Goal: Task Accomplishment & Management: Use online tool/utility

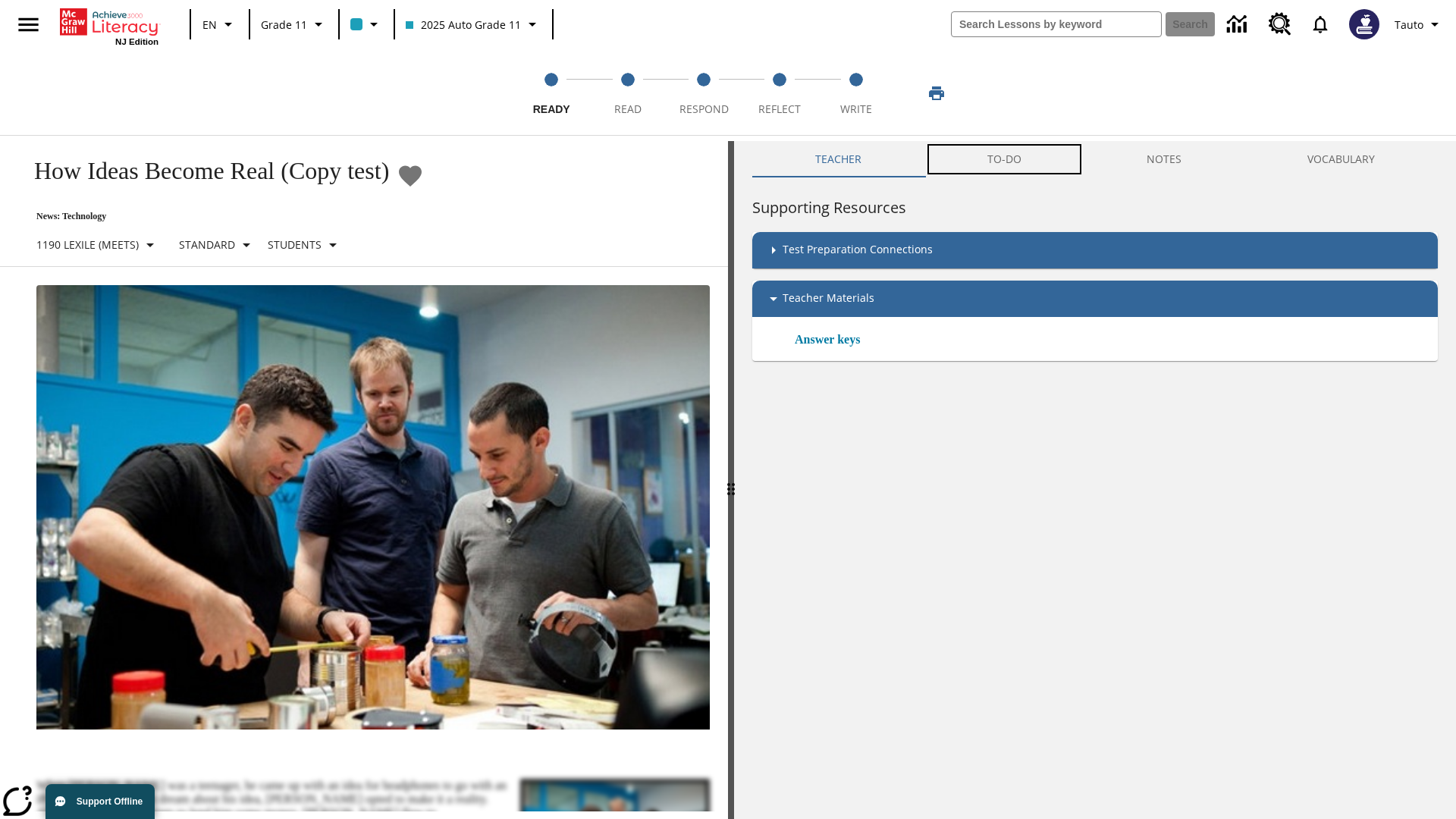
click at [1005, 159] on button "TO-DO" at bounding box center [1004, 159] width 160 height 37
